Goal: Task Accomplishment & Management: Complete application form

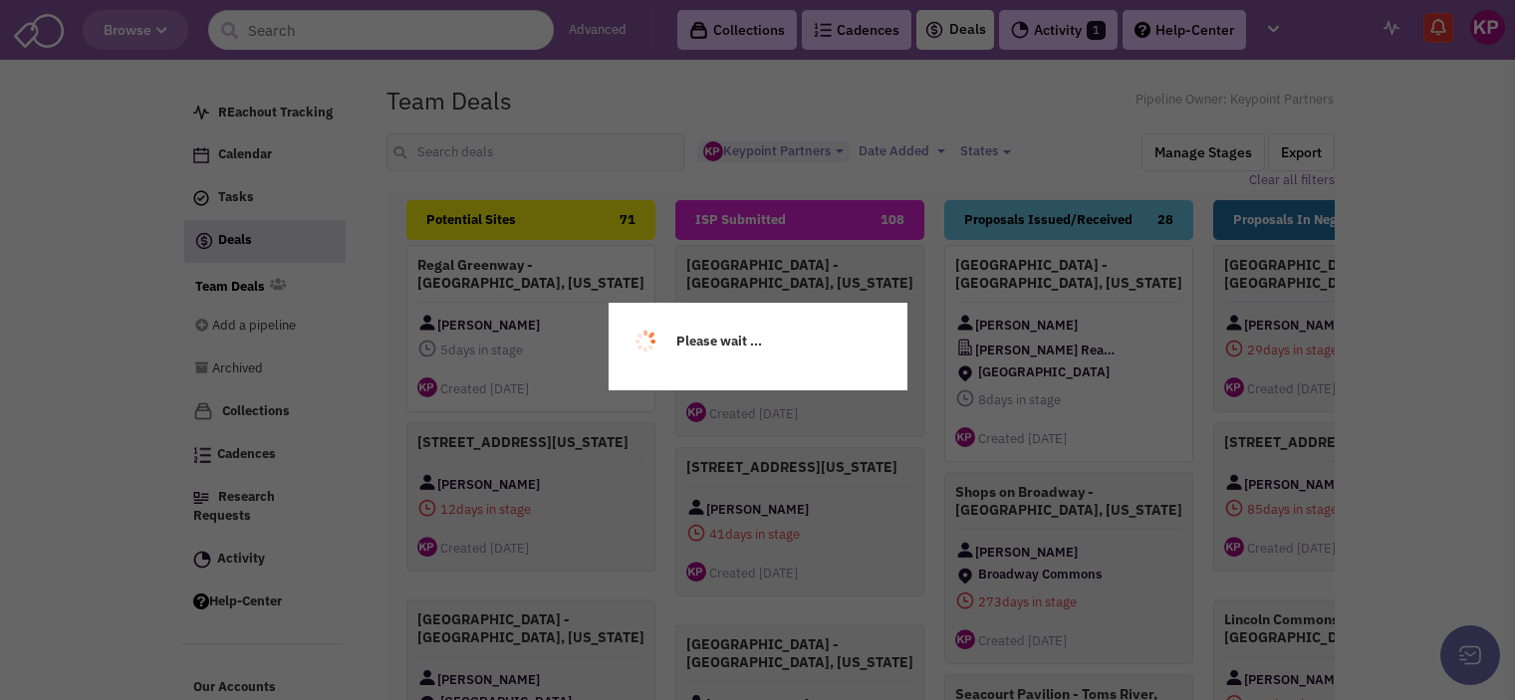
select select "1896"
select select
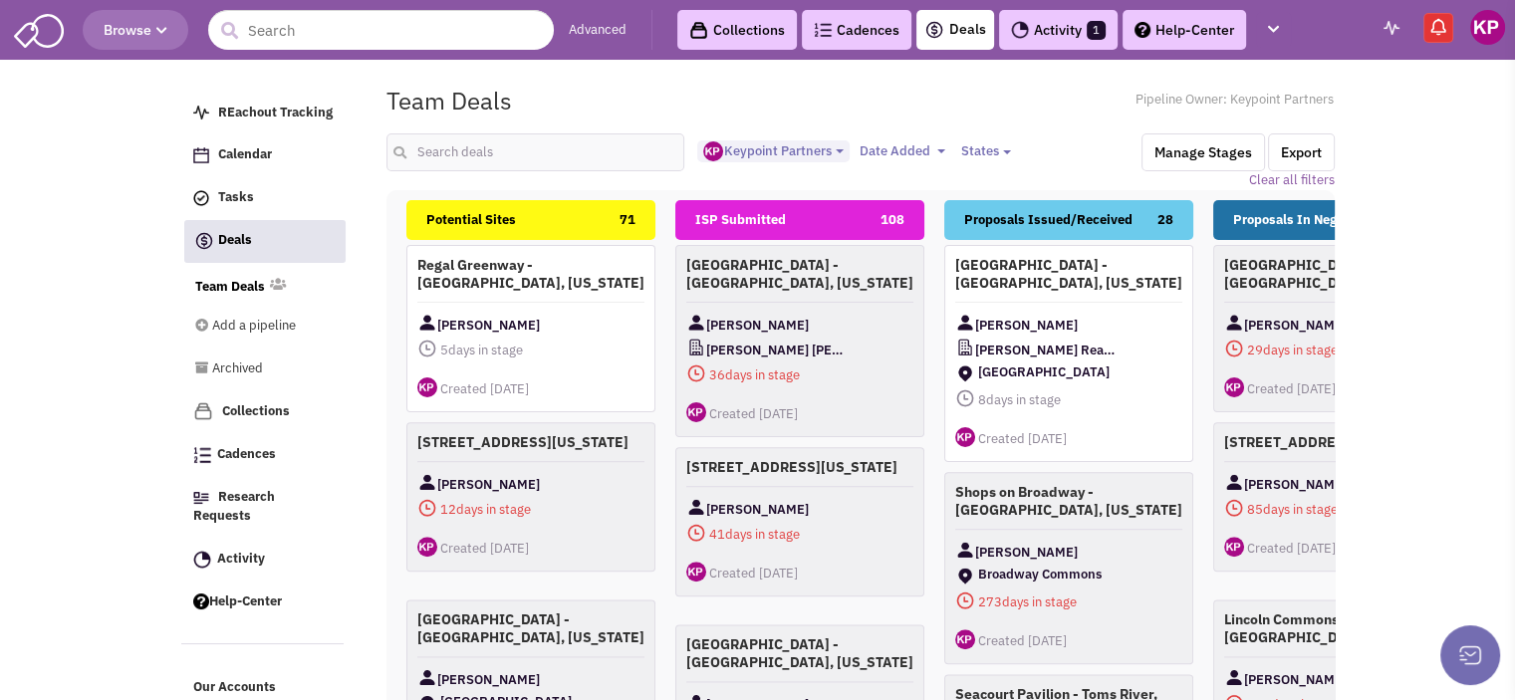
scroll to position [17, 0]
click at [471, 161] on input "text" at bounding box center [535, 152] width 299 height 38
type input "orinda"
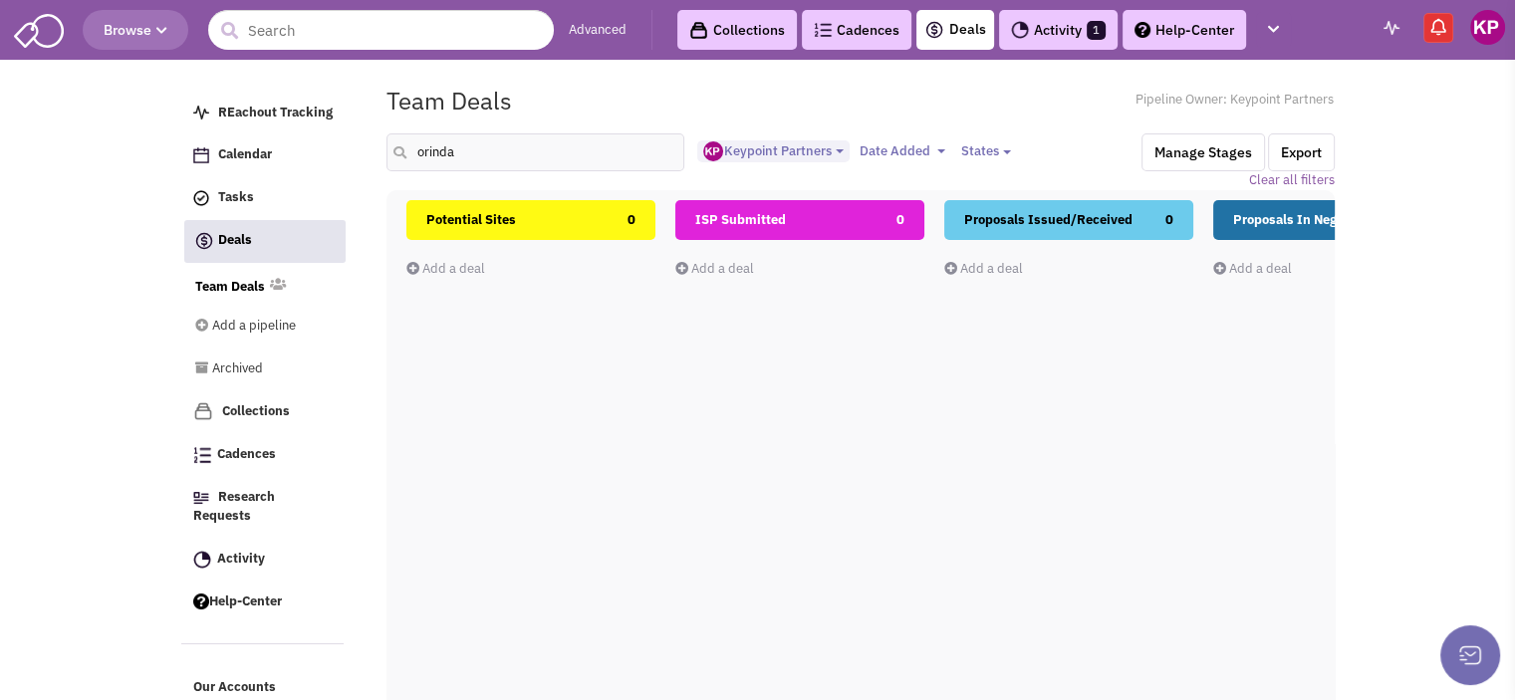
click at [458, 269] on link "Add a deal" at bounding box center [445, 268] width 79 height 17
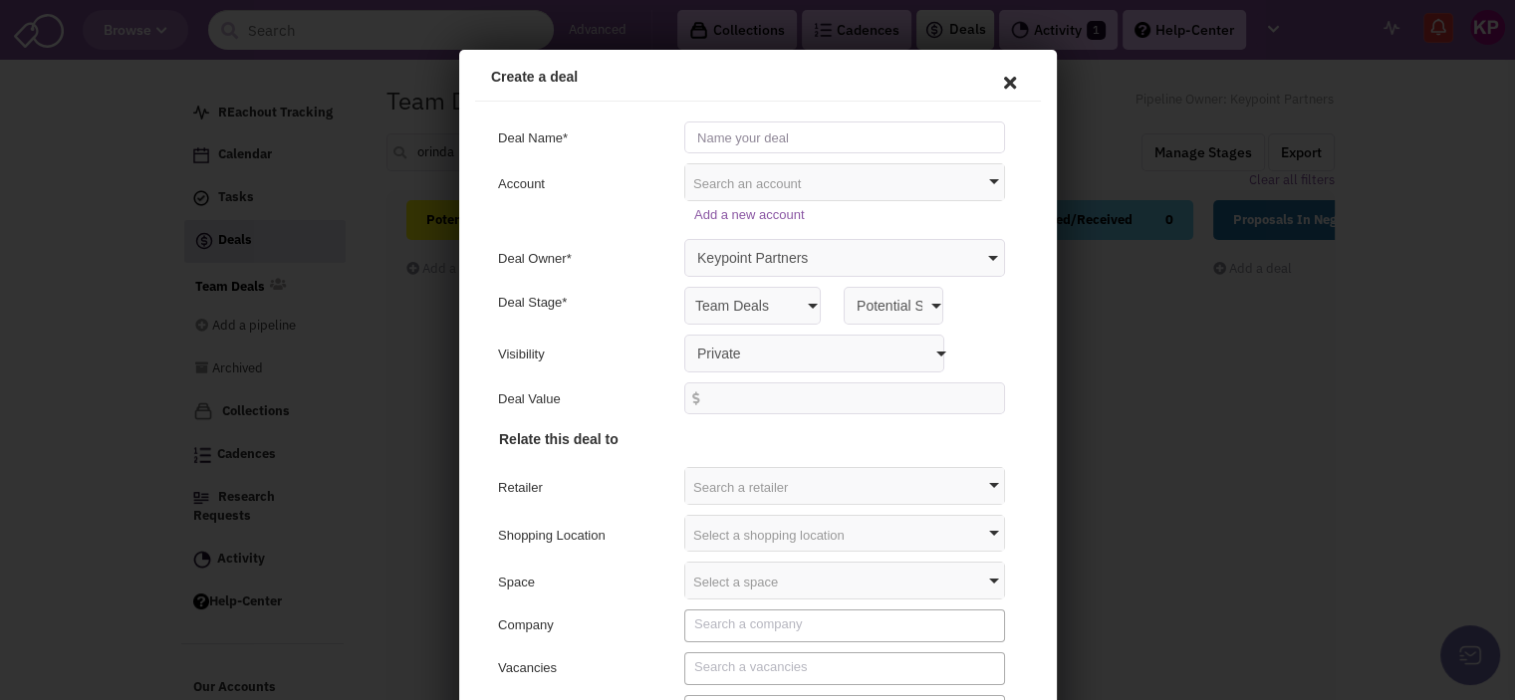
click at [742, 133] on input "text" at bounding box center [840, 135] width 321 height 32
type input "[GEOGRAPHIC_DATA] - [GEOGRAPHIC_DATA], [US_STATE]"
click at [715, 351] on select "Private Anyone with access to this pipeline" at bounding box center [810, 351] width 260 height 38
select select "false"
click at [680, 332] on select "Private Anyone with access to this pipeline" at bounding box center [810, 351] width 260 height 38
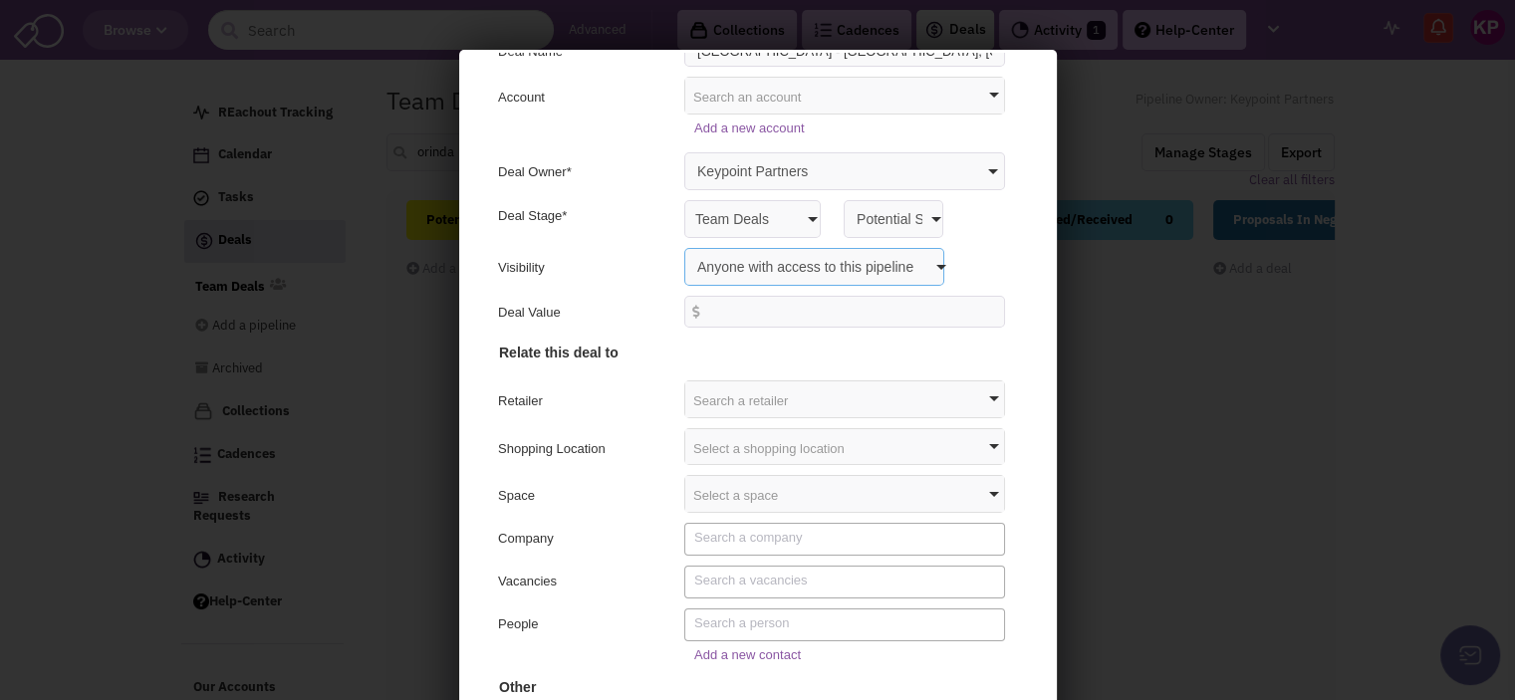
scroll to position [92, 0]
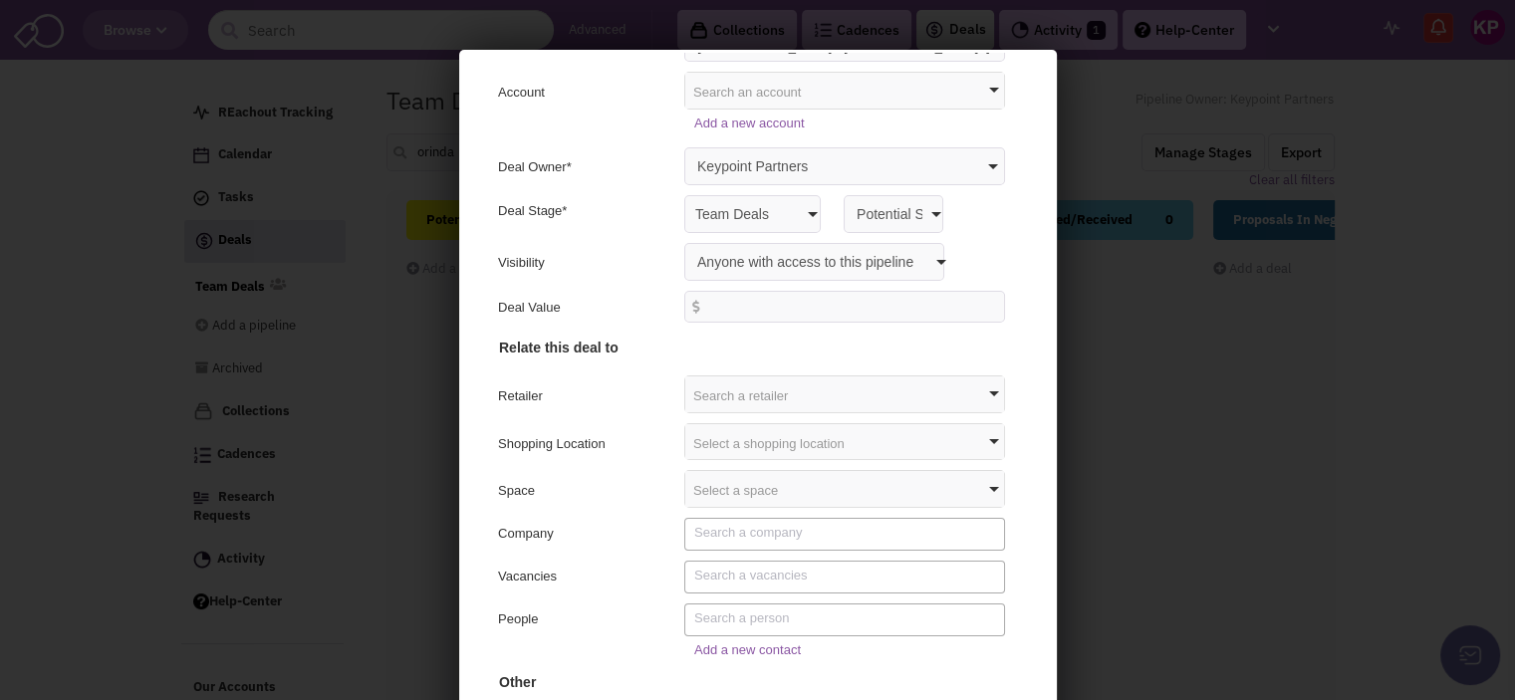
click at [718, 435] on div "Select a shopping location" at bounding box center [840, 439] width 319 height 36
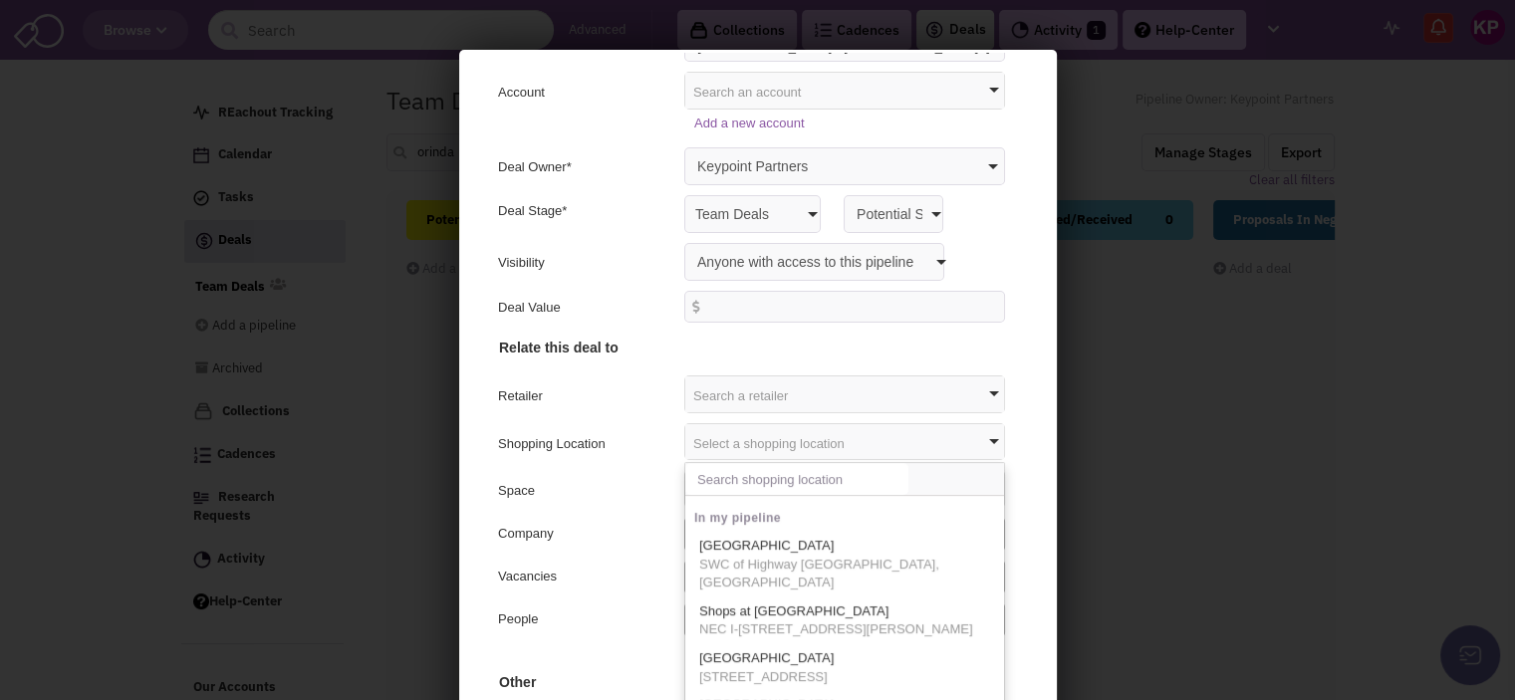
click at [708, 480] on input "text" at bounding box center [792, 476] width 223 height 32
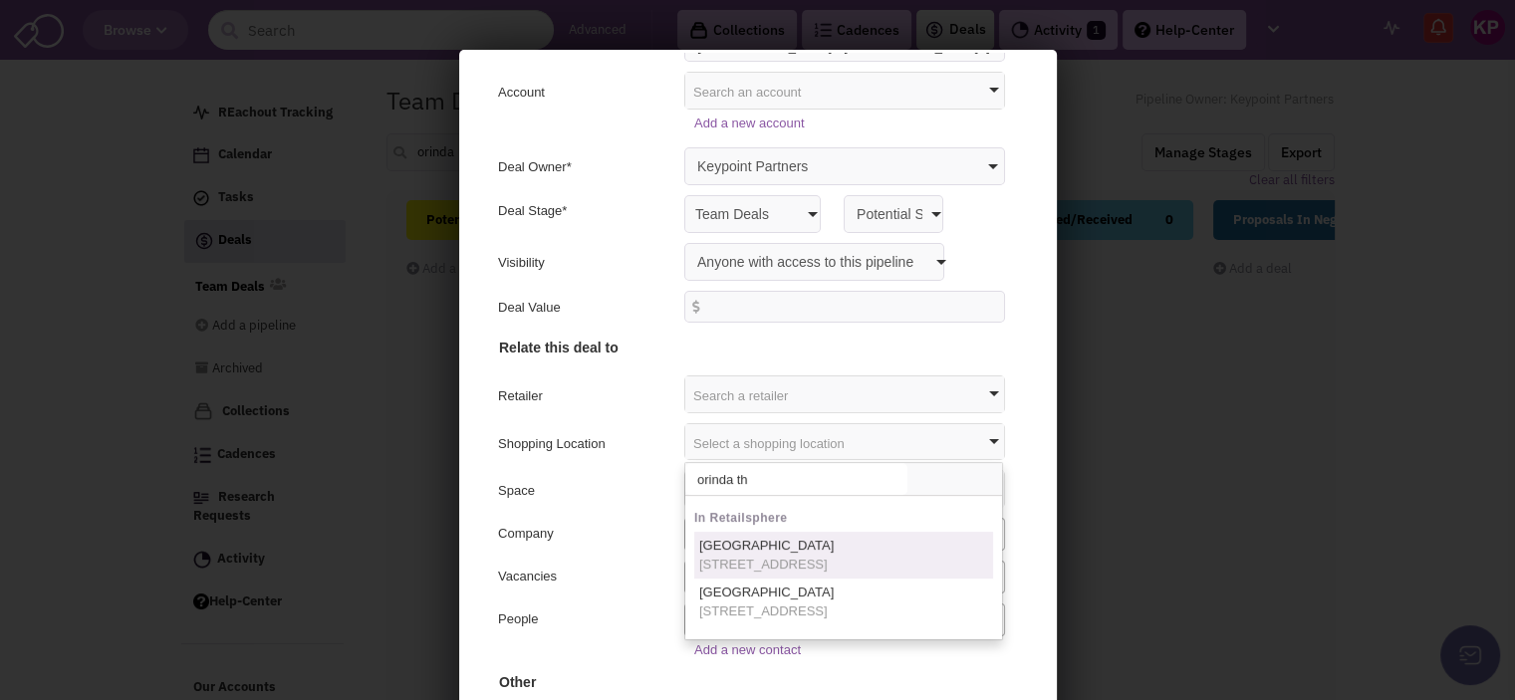
type input "orinda th"
click at [722, 547] on span "[GEOGRAPHIC_DATA]" at bounding box center [762, 542] width 134 height 15
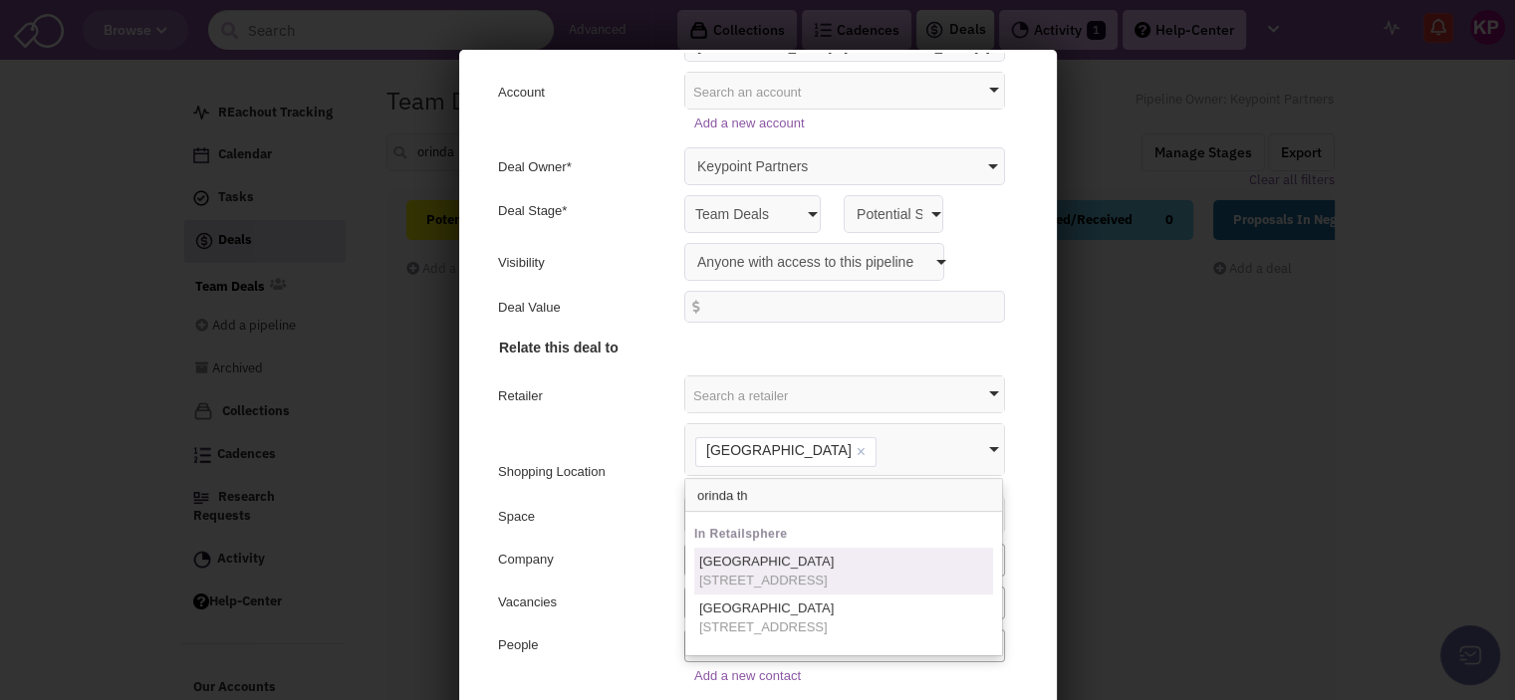
click at [598, 563] on div "Company" at bounding box center [580, 560] width 173 height 24
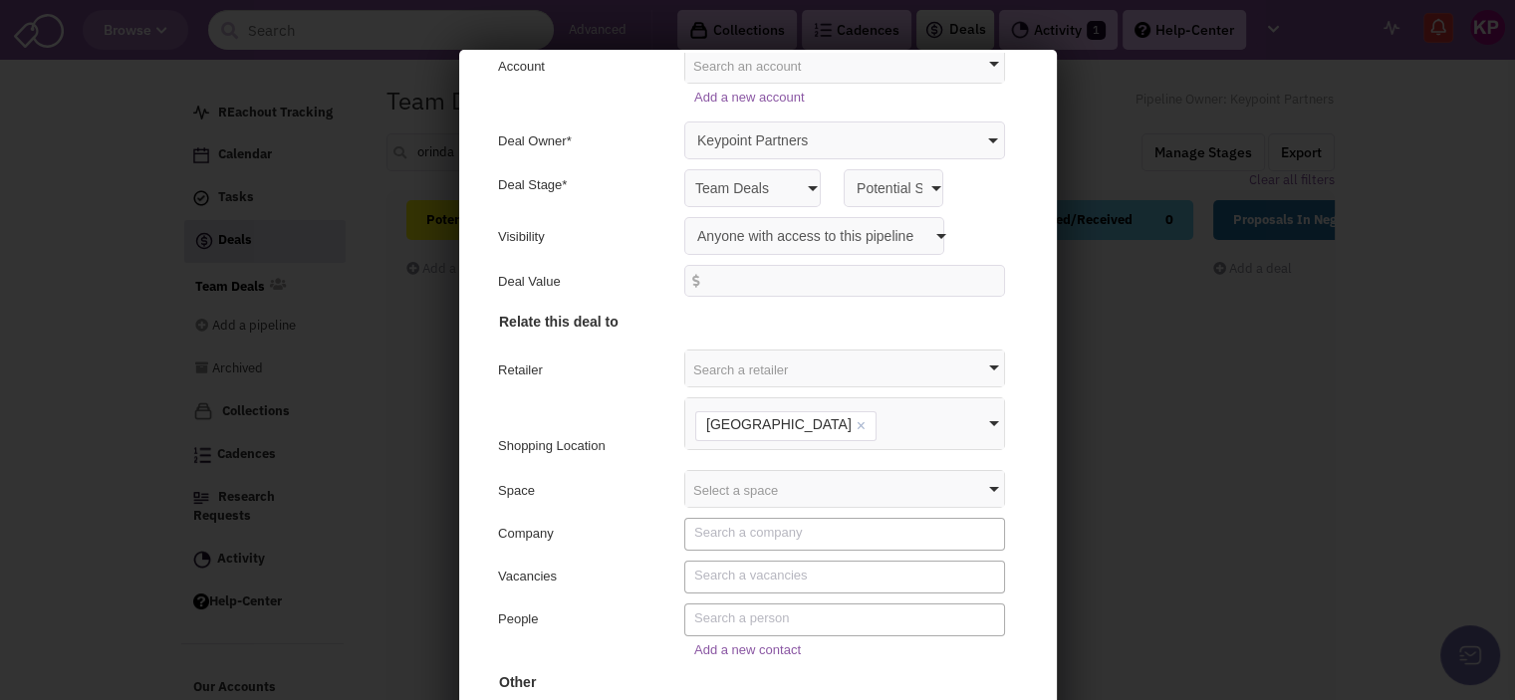
scroll to position [128, 0]
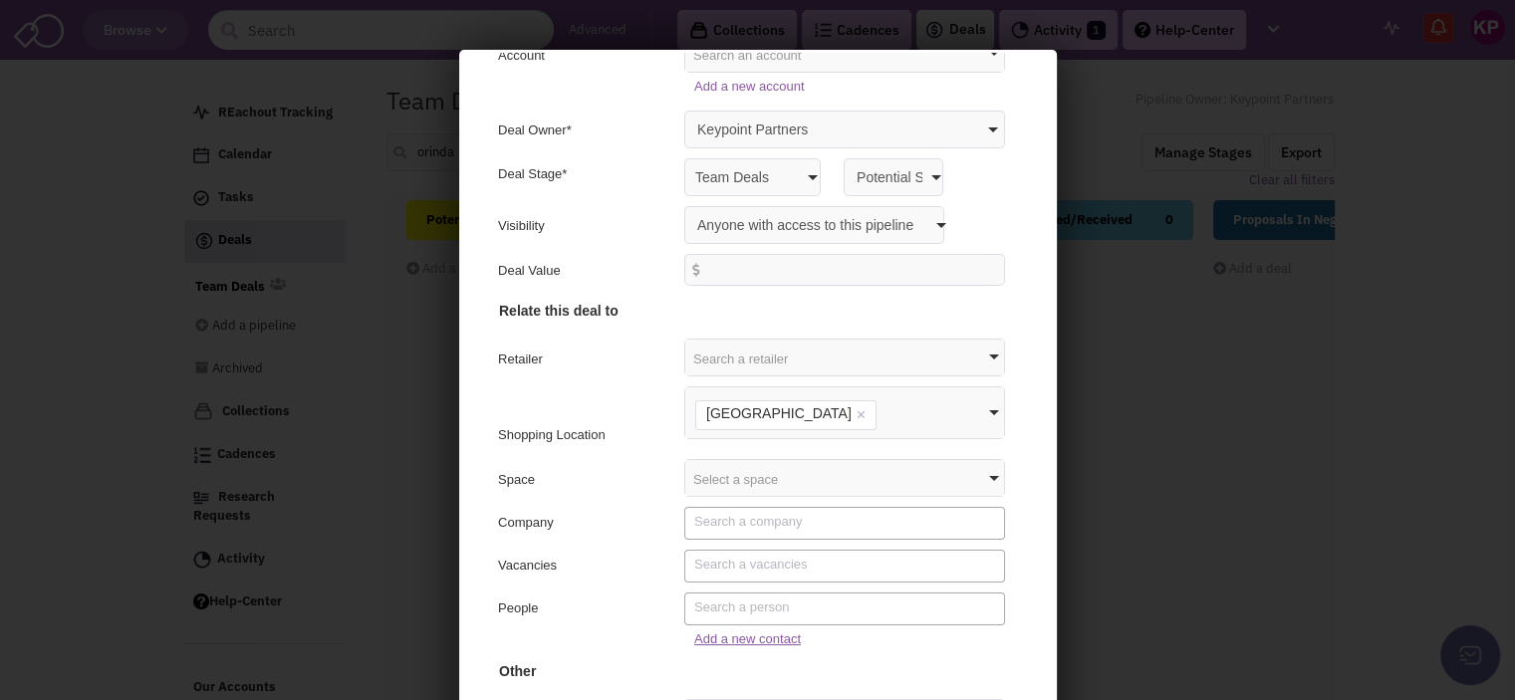
click at [711, 636] on link "Add a new contact" at bounding box center [743, 635] width 107 height 15
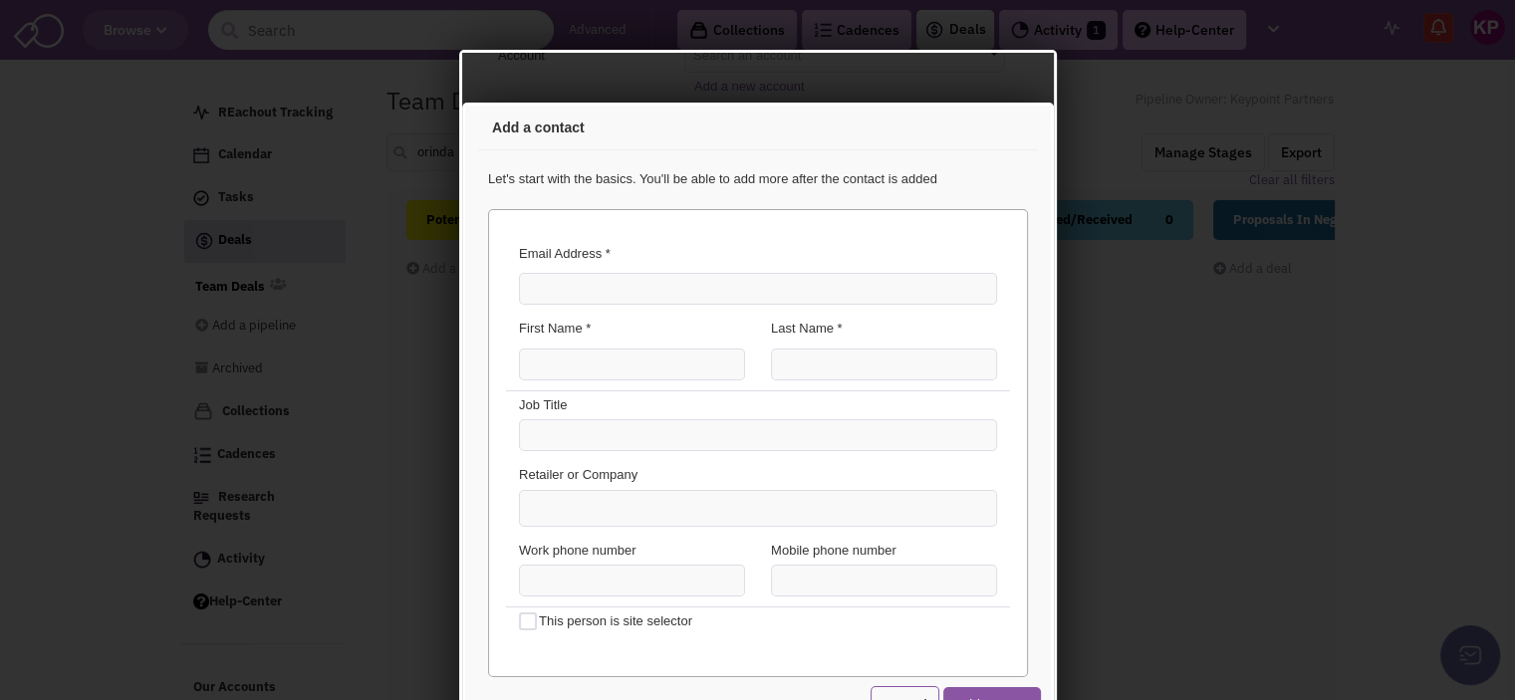
scroll to position [0, 0]
click at [577, 291] on input "Email Address *" at bounding box center [754, 286] width 478 height 32
paste input "R [EMAIL_ADDRESS][DOMAIN_NAME]"
click at [539, 286] on input "R [EMAIL_ADDRESS][DOMAIN_NAME]" at bounding box center [754, 286] width 478 height 32
type input "[EMAIL_ADDRESS][DOMAIN_NAME]"
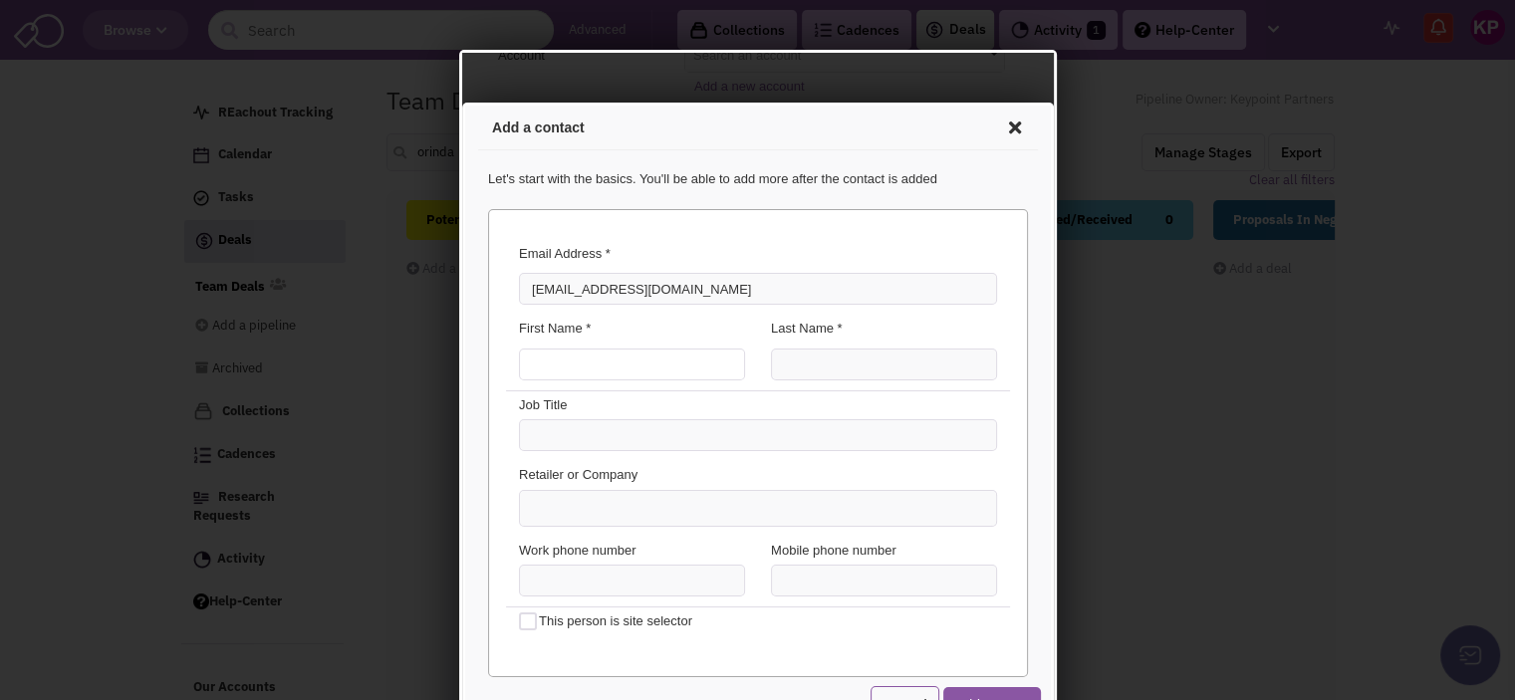
click at [549, 365] on input "First Name *" at bounding box center [628, 362] width 226 height 32
type input "[PERSON_NAME]"
click at [859, 366] on input "Last Name *" at bounding box center [880, 362] width 226 height 32
type input "[PERSON_NAME]"
click at [575, 514] on ul at bounding box center [754, 505] width 476 height 35
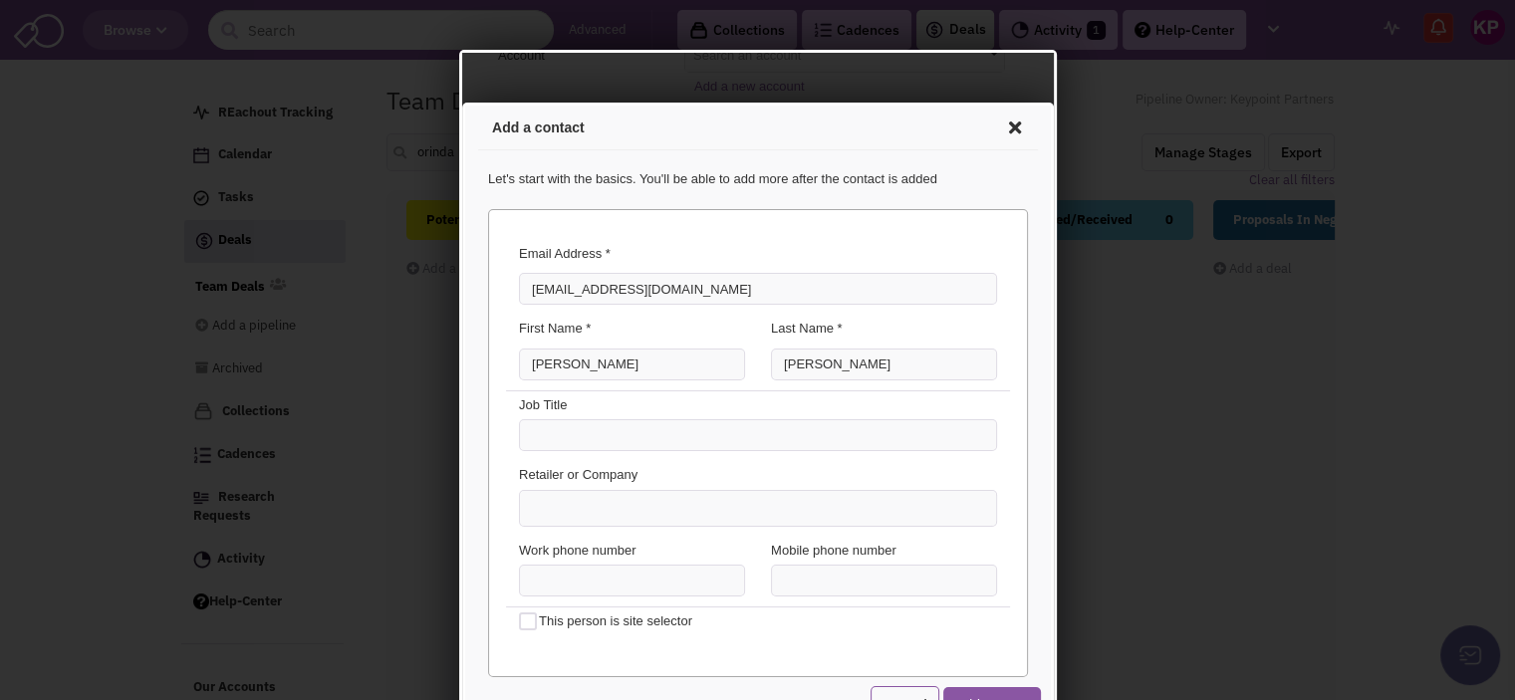
click at [461, 103] on select at bounding box center [461, 103] width 0 height 0
type input "t"
type input "The Econic Company"
type input "(___) ___-____"
click at [813, 570] on input "(___) ___-____" at bounding box center [880, 578] width 226 height 32
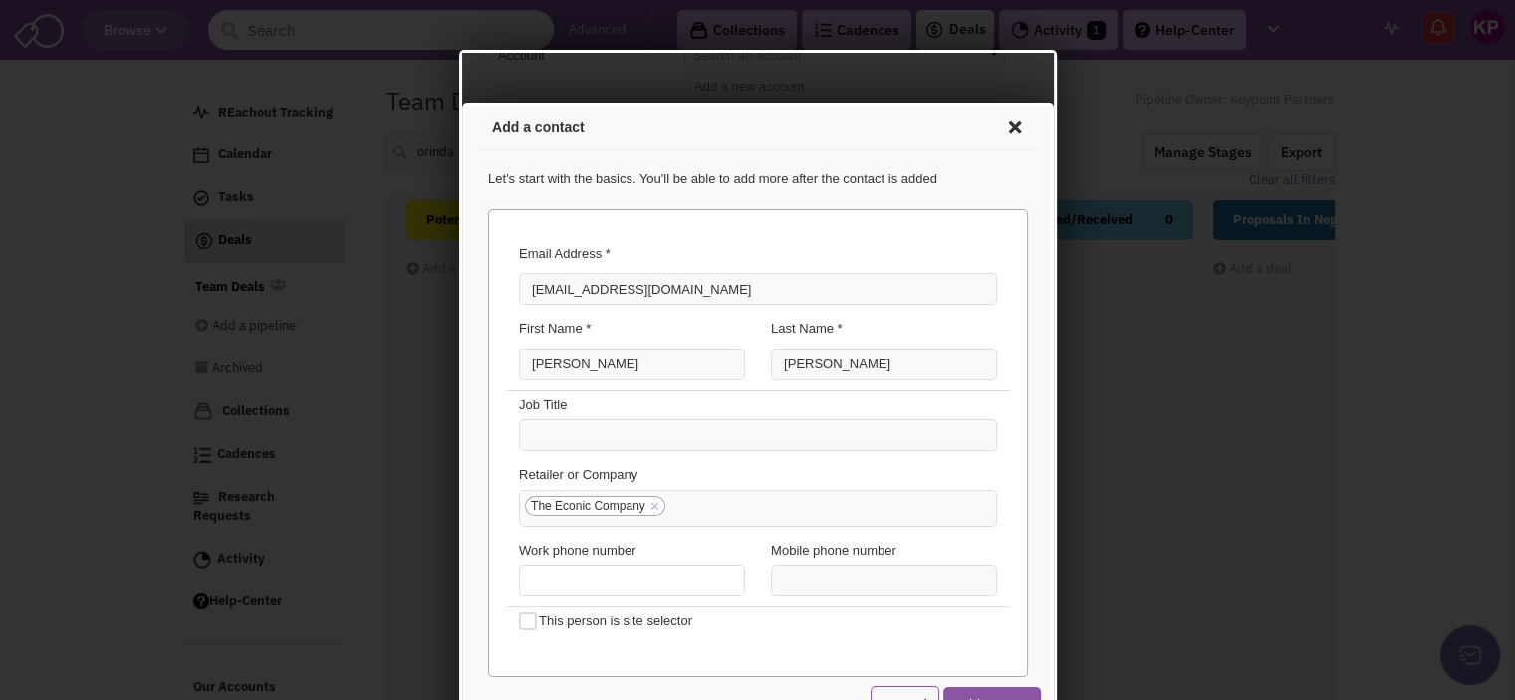
type input "(___) ___-____"
click at [632, 571] on input "(___) ___-____" at bounding box center [628, 578] width 226 height 32
paste input "925) 236-2660"
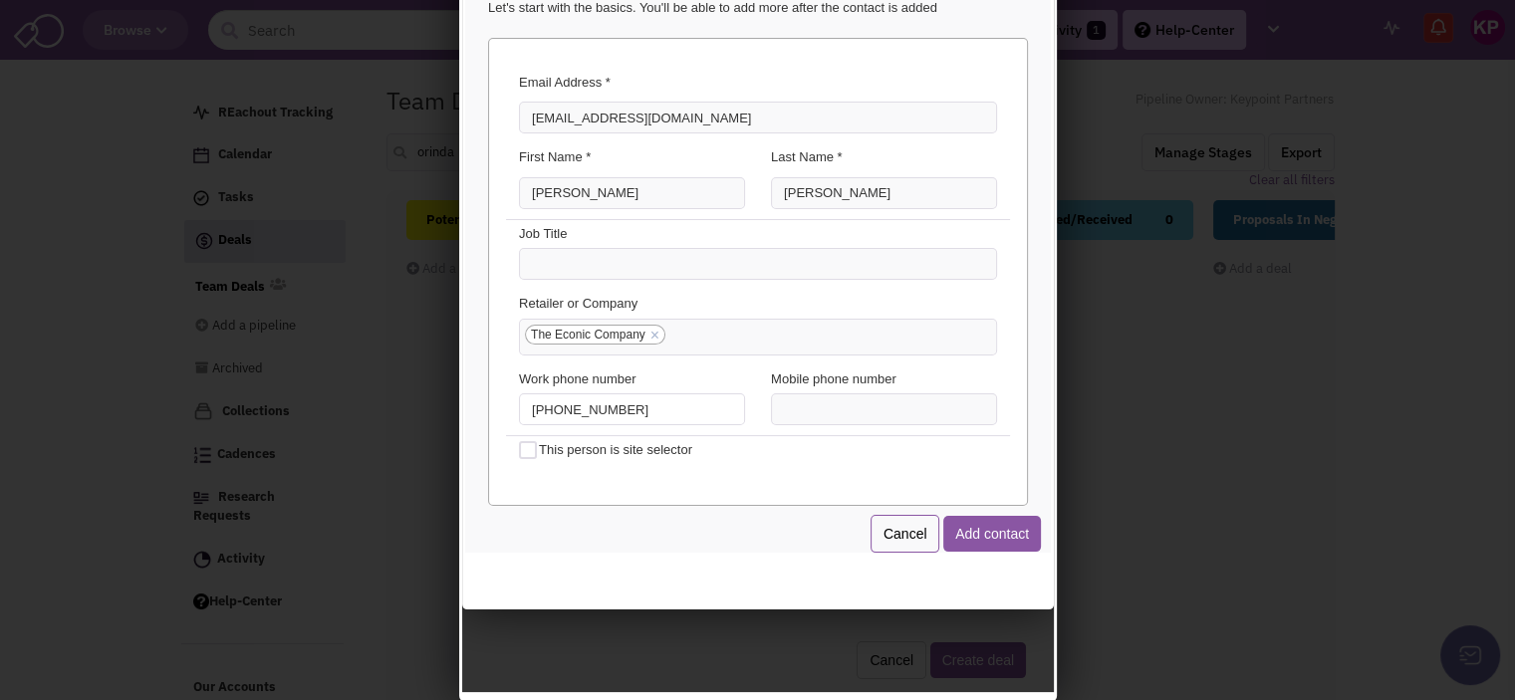
scroll to position [174, 0]
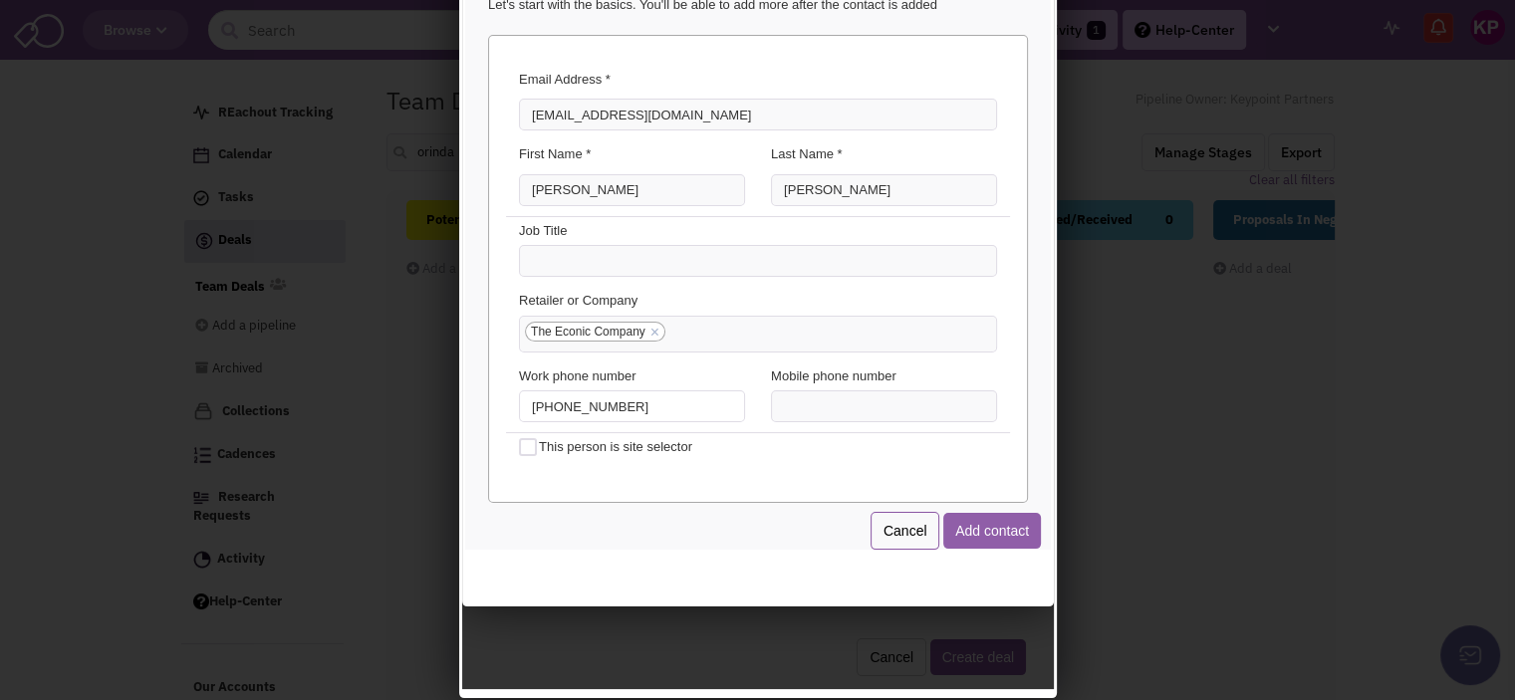
type input "[PHONE_NUMBER]"
click at [941, 519] on button "Add contact" at bounding box center [988, 528] width 98 height 36
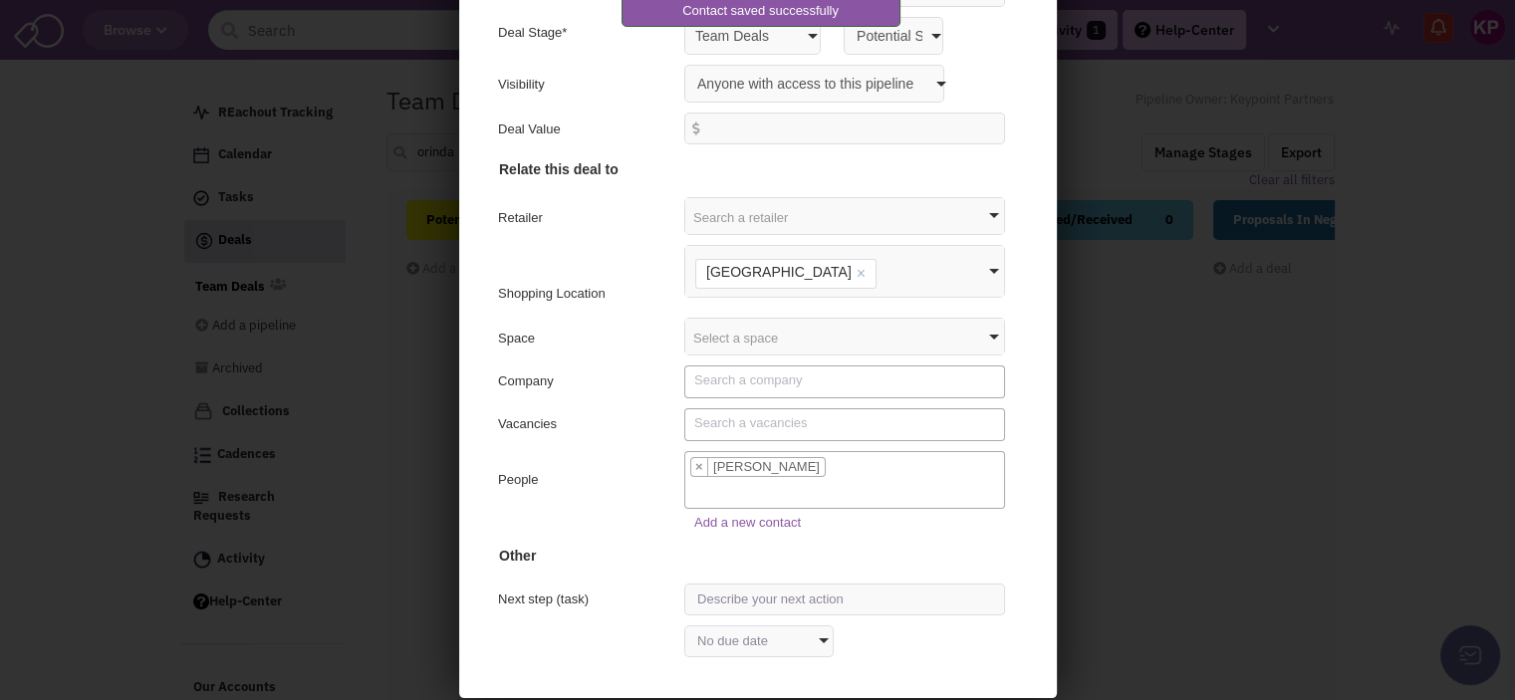
scroll to position [153, 0]
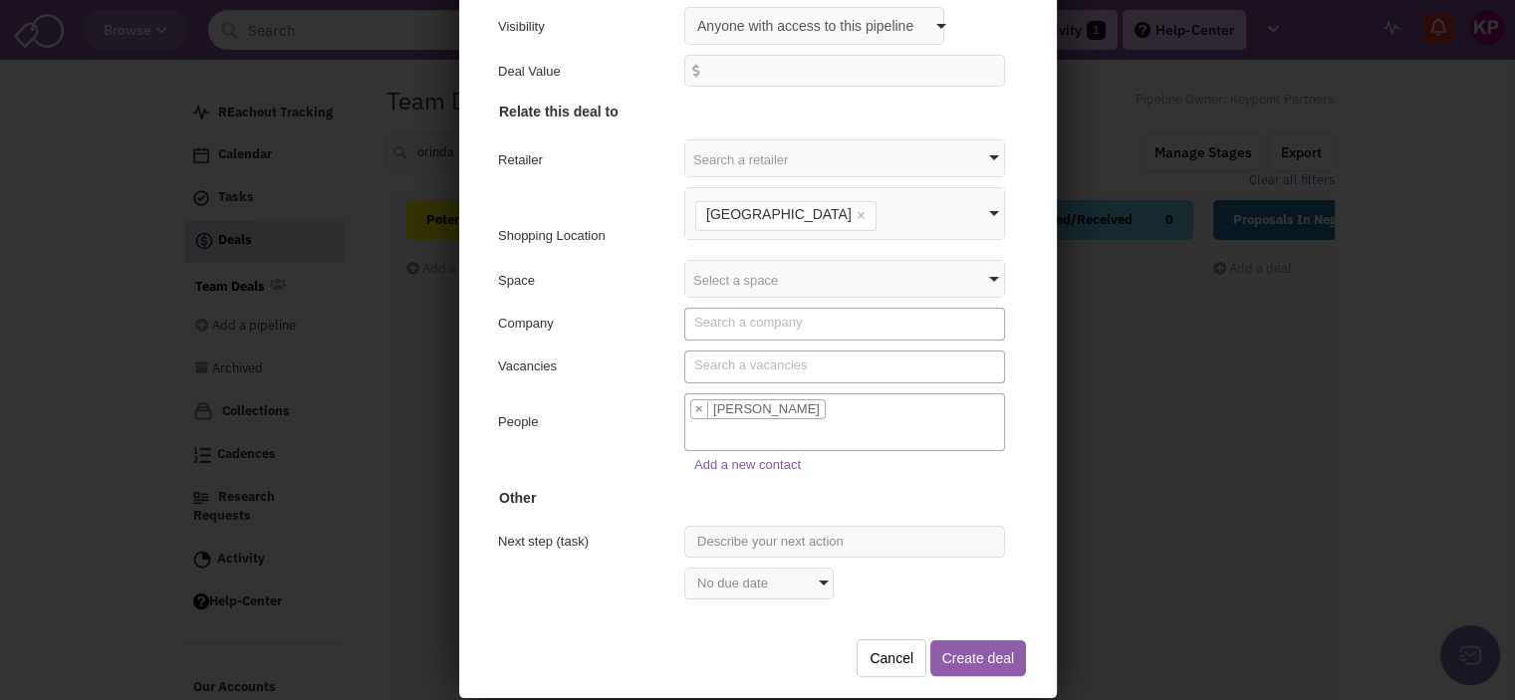
click at [934, 647] on button "Create deal" at bounding box center [974, 655] width 96 height 36
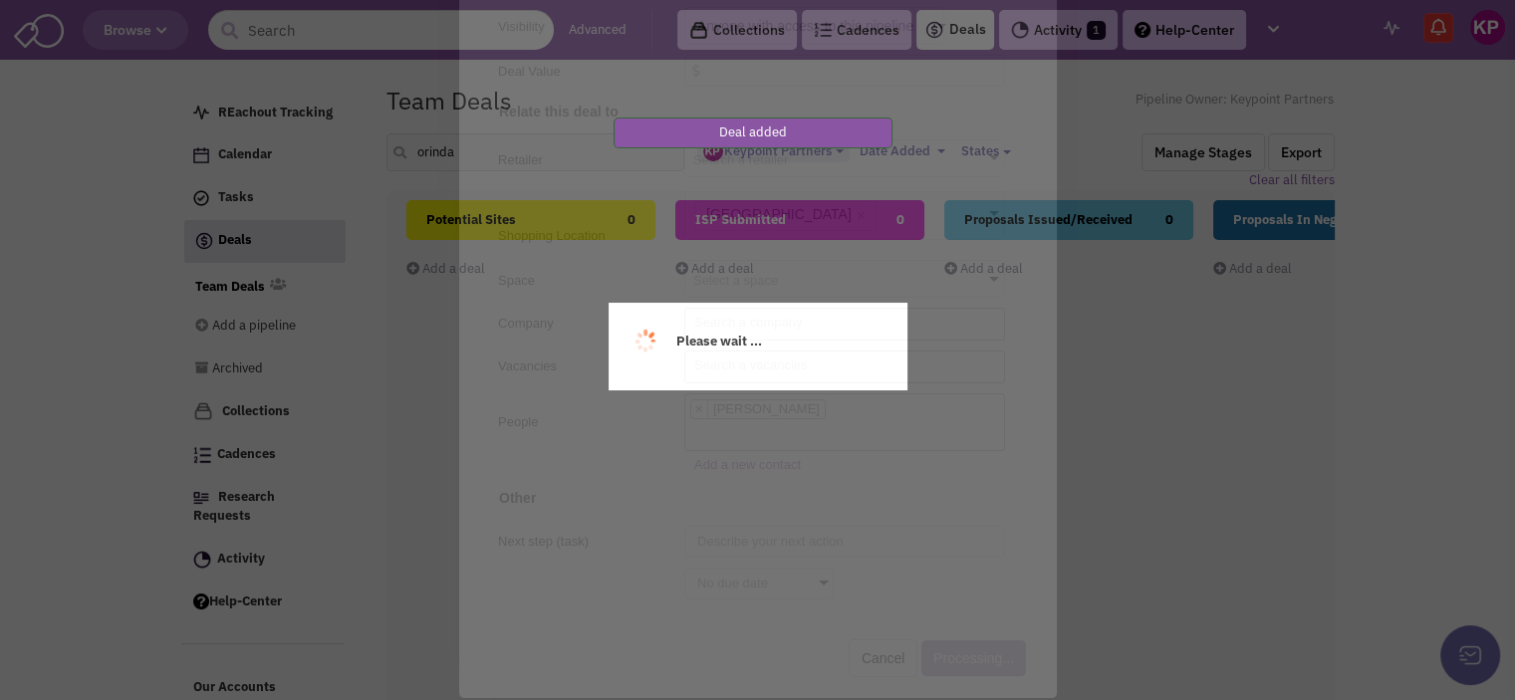
scroll to position [0, 0]
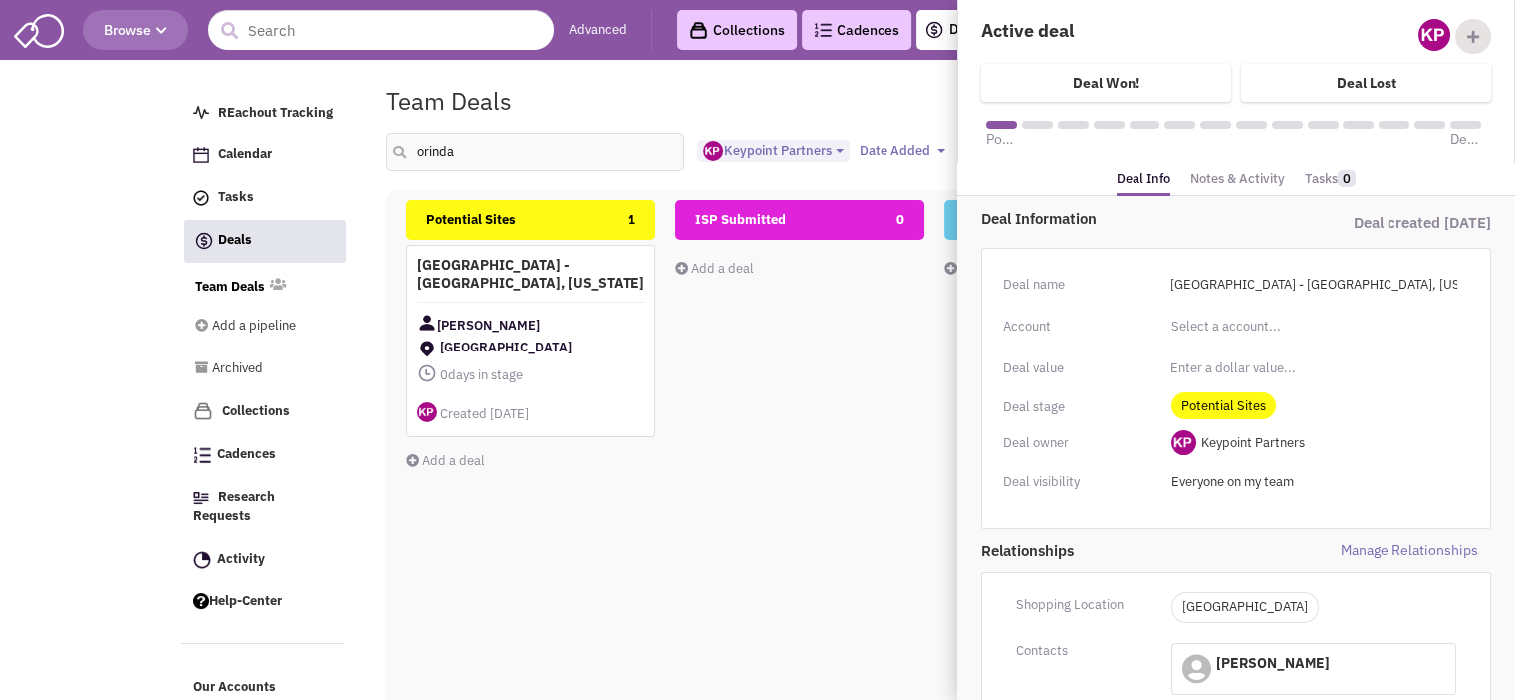
click at [1207, 177] on link "Notes & Activity" at bounding box center [1237, 179] width 95 height 29
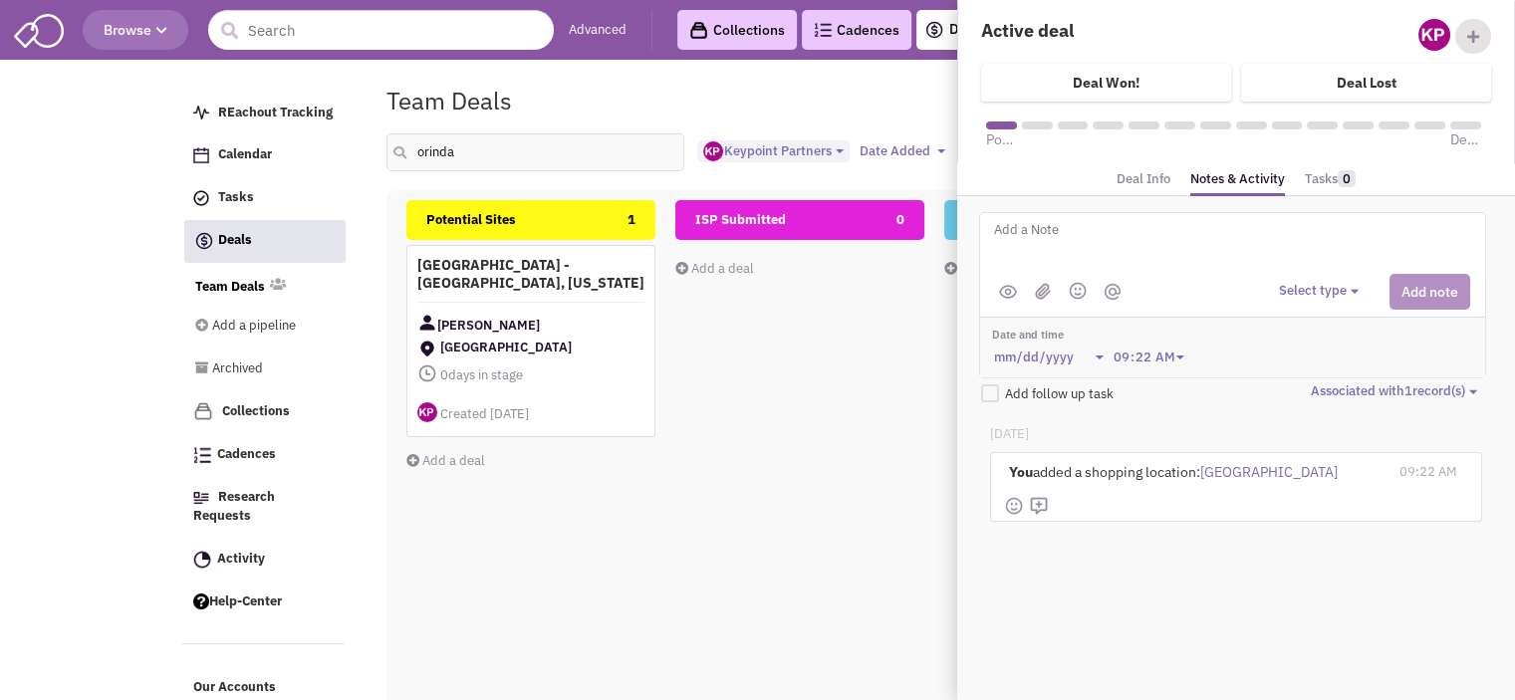
click at [1061, 239] on textarea at bounding box center [1238, 245] width 493 height 55
type textarea "Address: [STREET_ADDRESS]"
click at [1337, 282] on button "Select type" at bounding box center [1322, 291] width 86 height 19
click at [1330, 378] on div "Log a note" at bounding box center [1309, 385] width 49 height 19
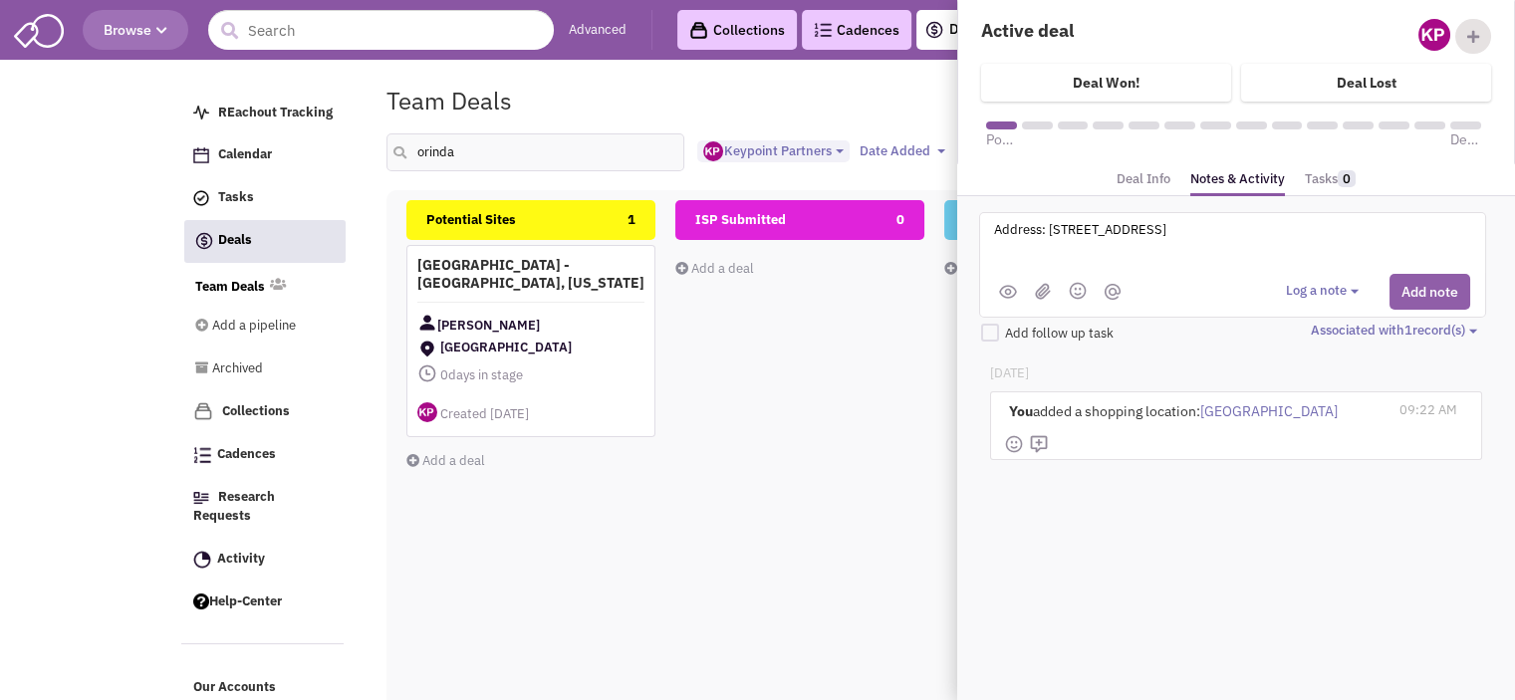
click at [1422, 294] on button "Add note" at bounding box center [1429, 292] width 81 height 36
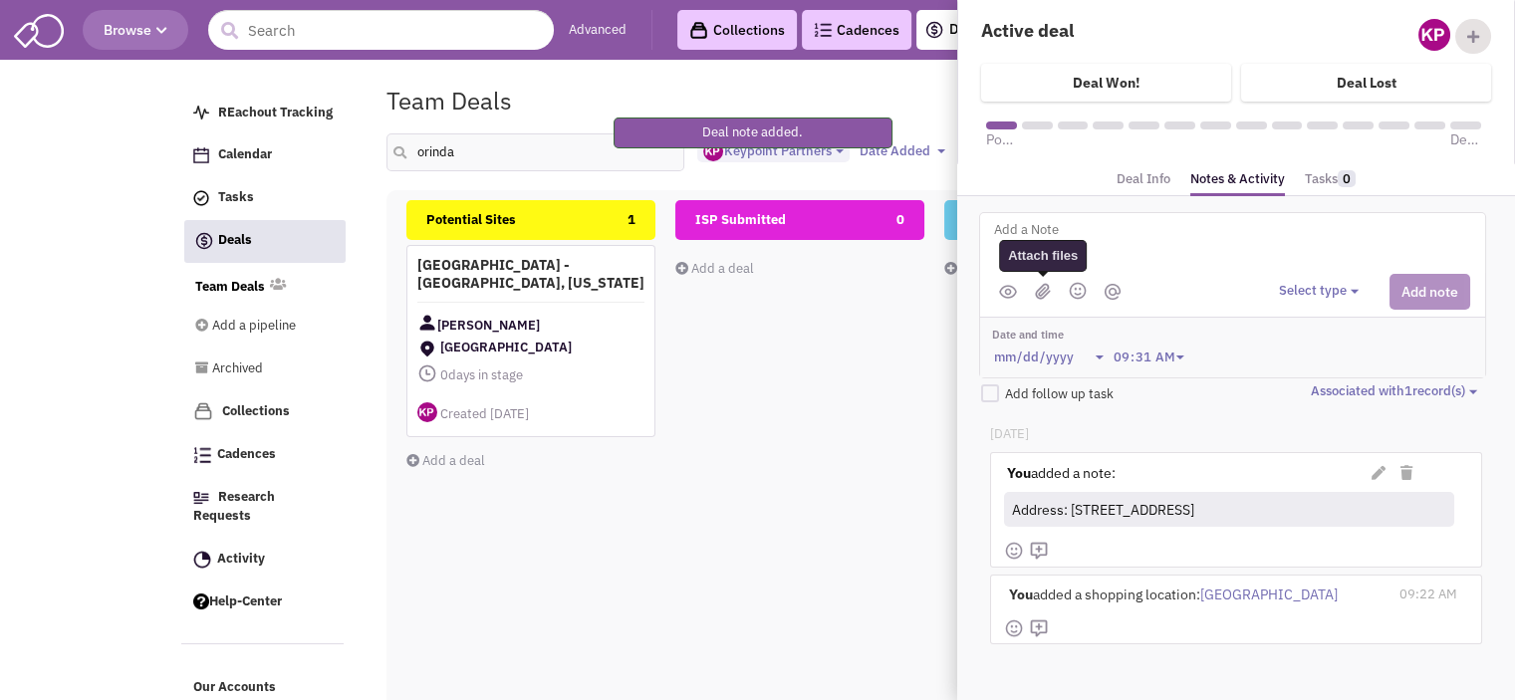
click at [1040, 283] on img at bounding box center [1043, 291] width 16 height 17
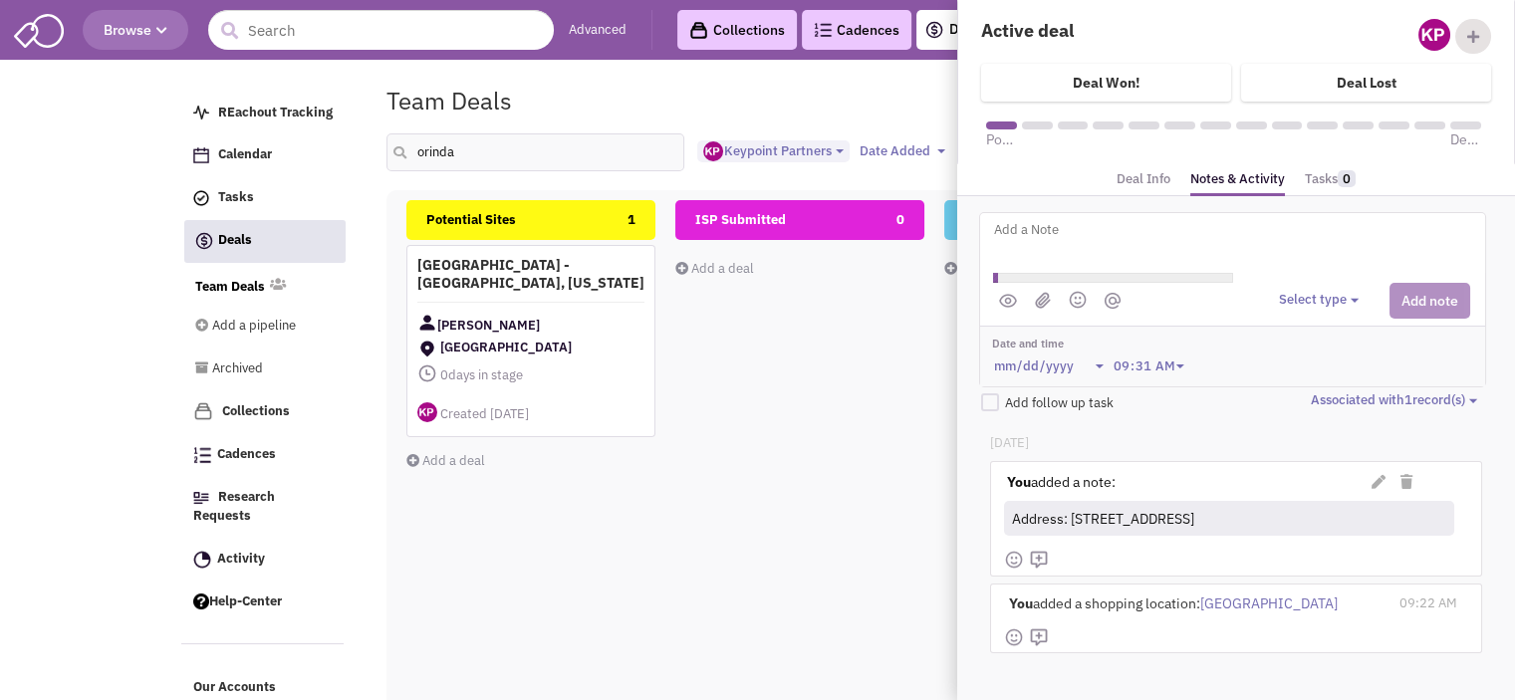
click at [1016, 224] on textarea at bounding box center [1238, 245] width 493 height 55
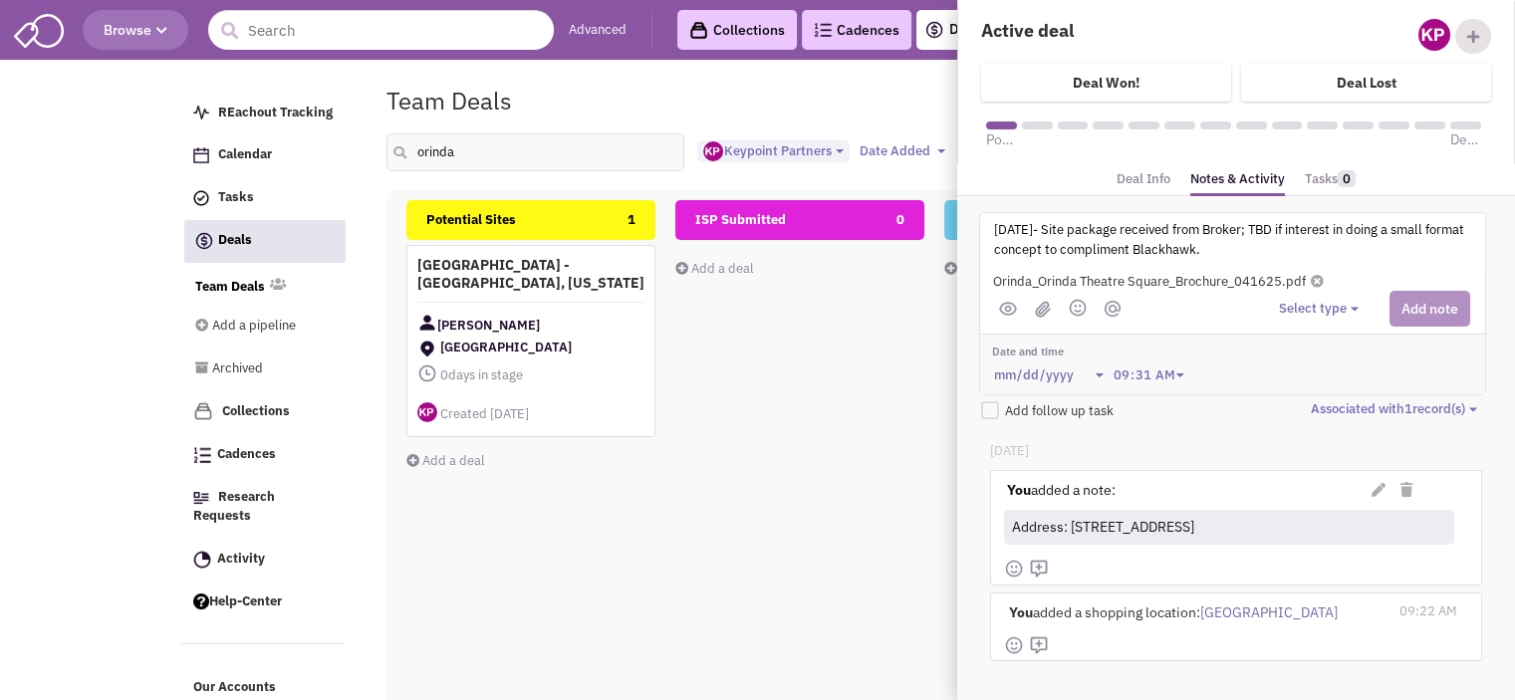
drag, startPoint x: 1212, startPoint y: 254, endPoint x: 1052, endPoint y: 230, distance: 162.1
click at [1052, 230] on textarea "[DATE]- Site package received from Broker; TBD if interest in doing a small for…" at bounding box center [1238, 245] width 493 height 55
type textarea "[DATE]- Site package received from Broker; TBD if interest in doing a small for…"
click at [30, 281] on body "Browse Advanced Collections Cadences 0 Deals Activity 1 Help-Center Calendar" at bounding box center [757, 463] width 1515 height 927
